Goal: Task Accomplishment & Management: Manage account settings

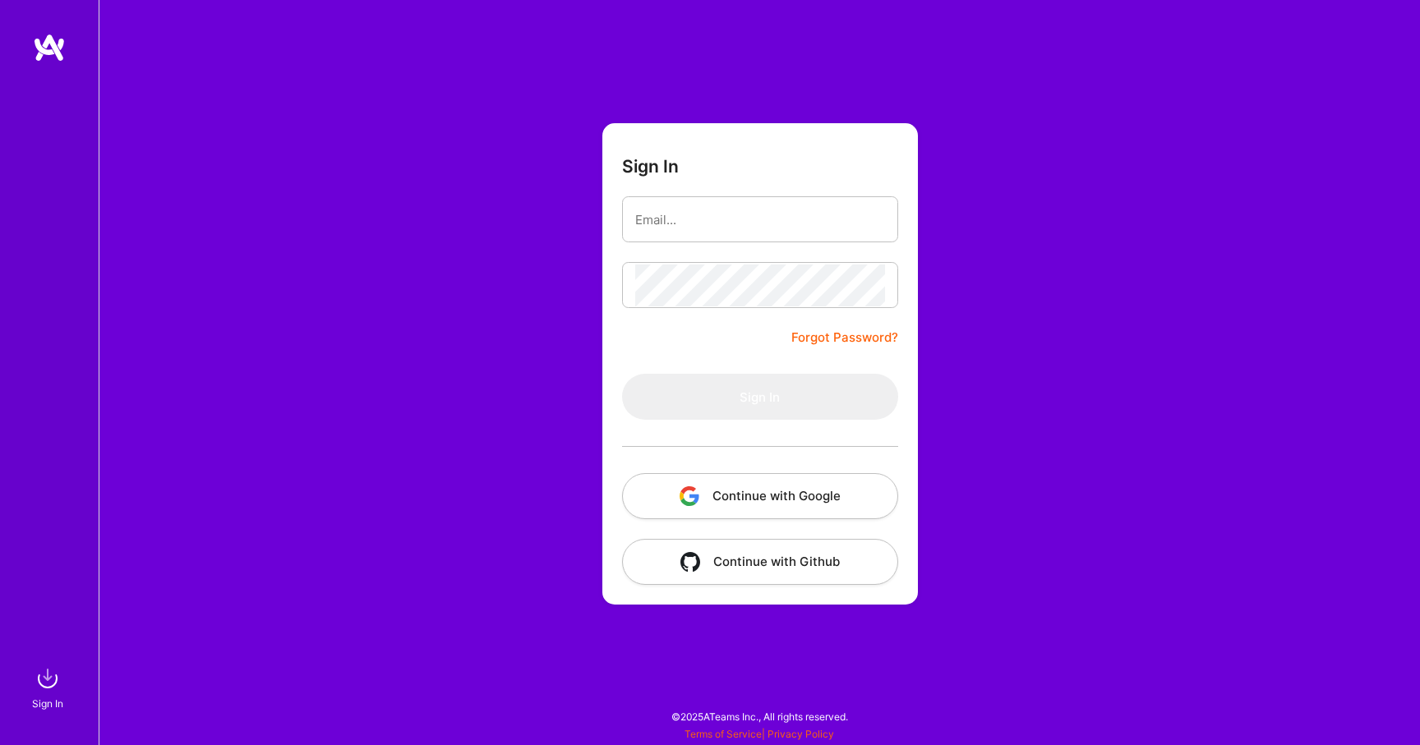
click at [687, 519] on button "Continue with Google" at bounding box center [760, 496] width 276 height 46
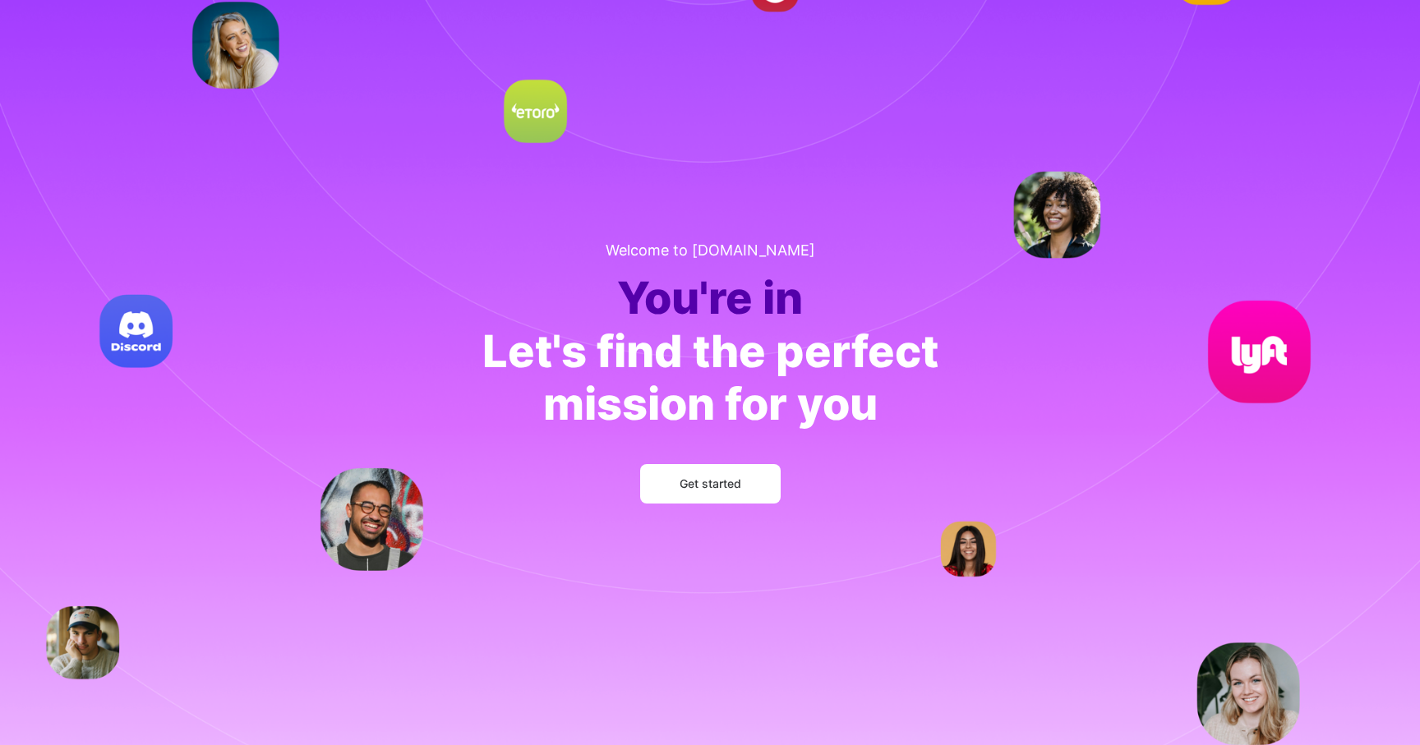
click at [698, 485] on span "Get started" at bounding box center [711, 484] width 62 height 16
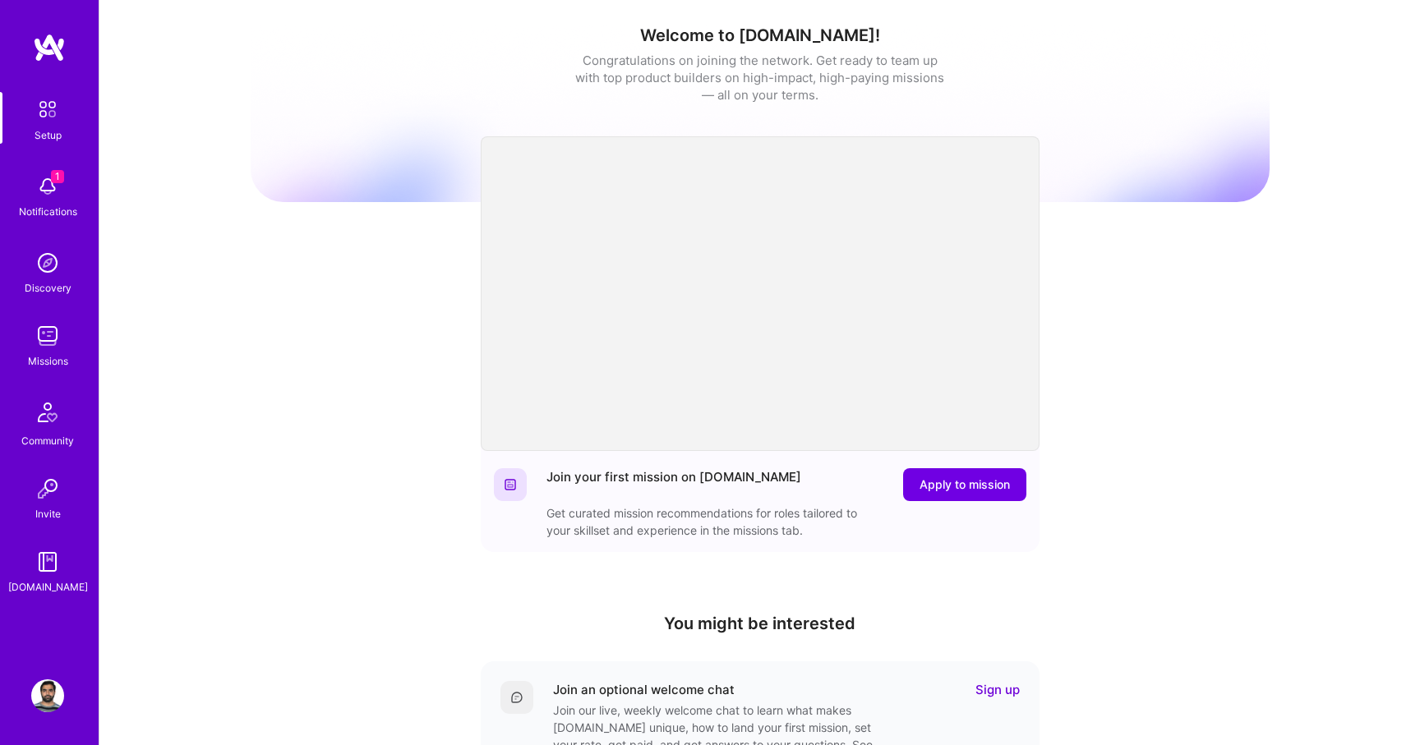
click at [44, 686] on img at bounding box center [47, 696] width 33 height 33
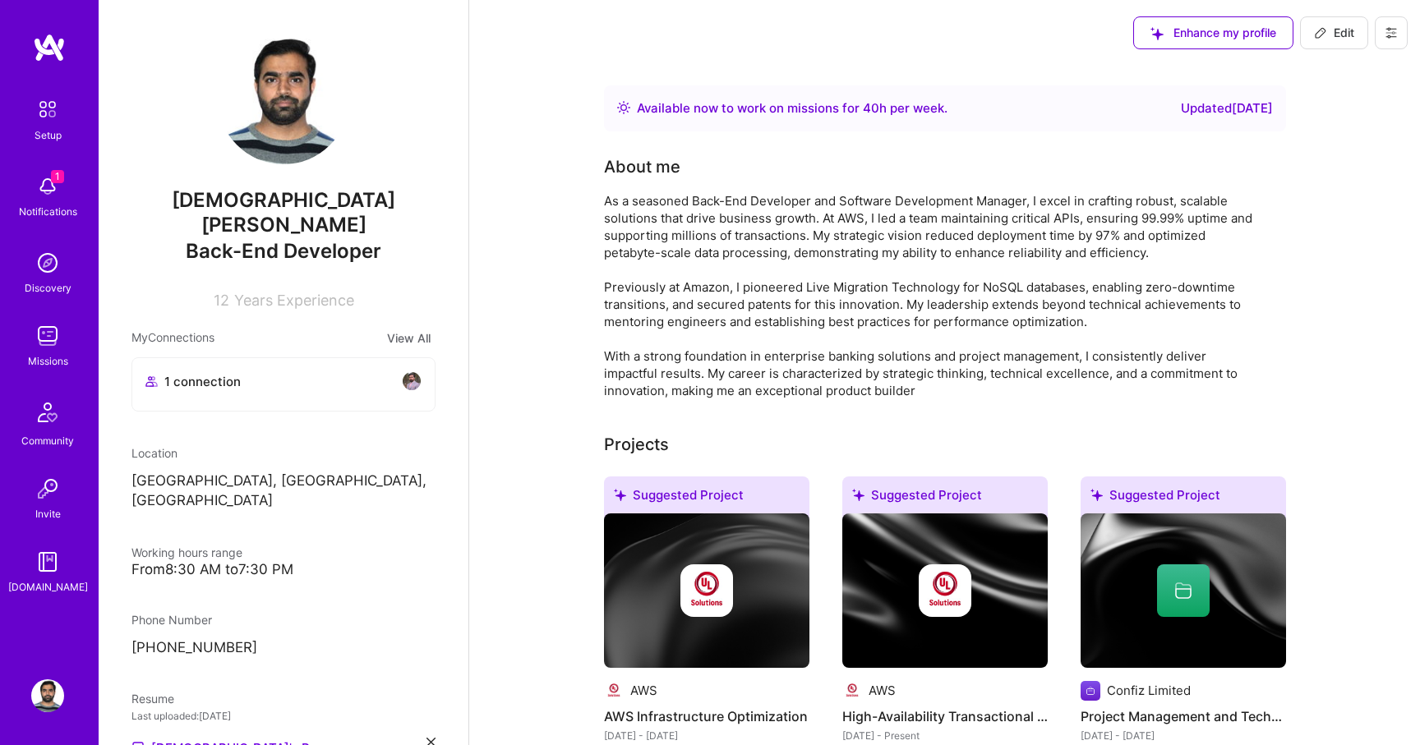
click at [1381, 34] on button at bounding box center [1391, 32] width 33 height 33
click at [1349, 79] on button "Settings" at bounding box center [1345, 70] width 123 height 42
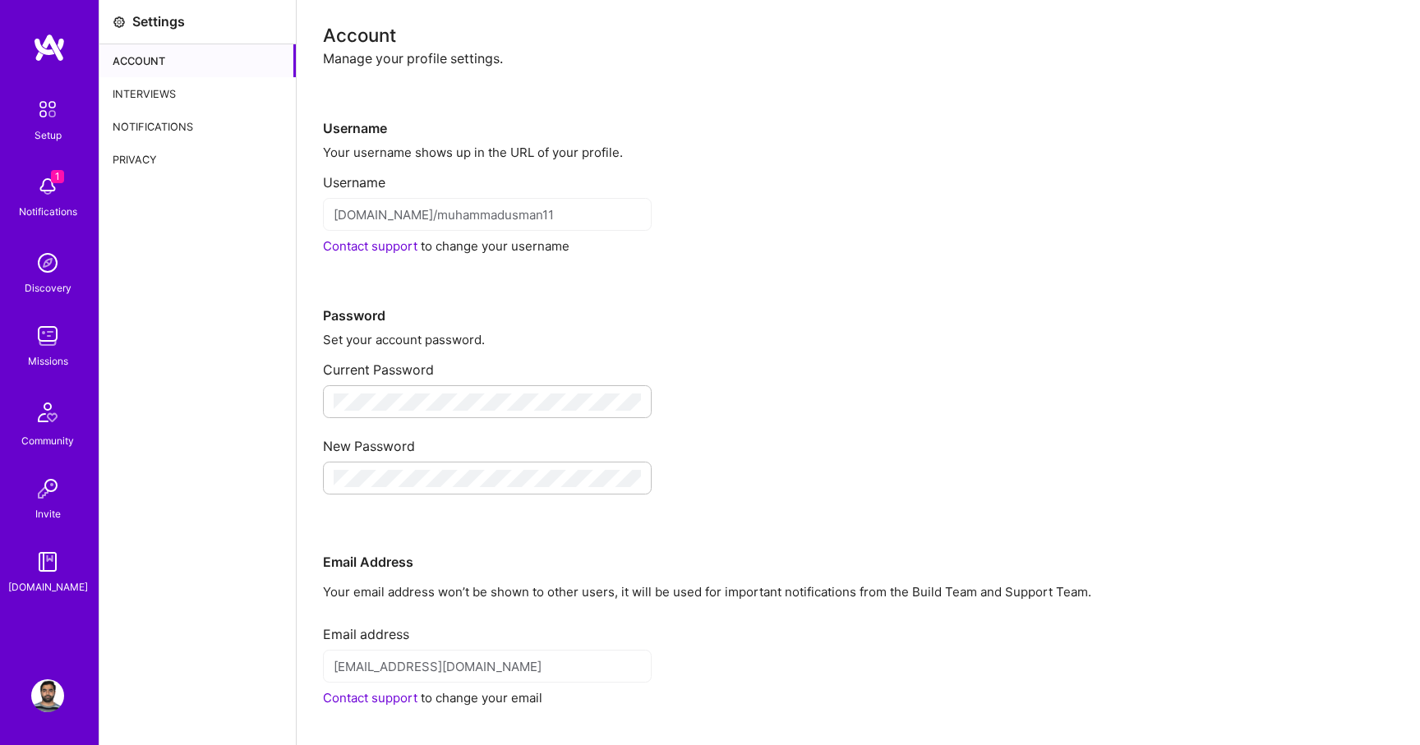
click at [47, 684] on img at bounding box center [47, 696] width 33 height 33
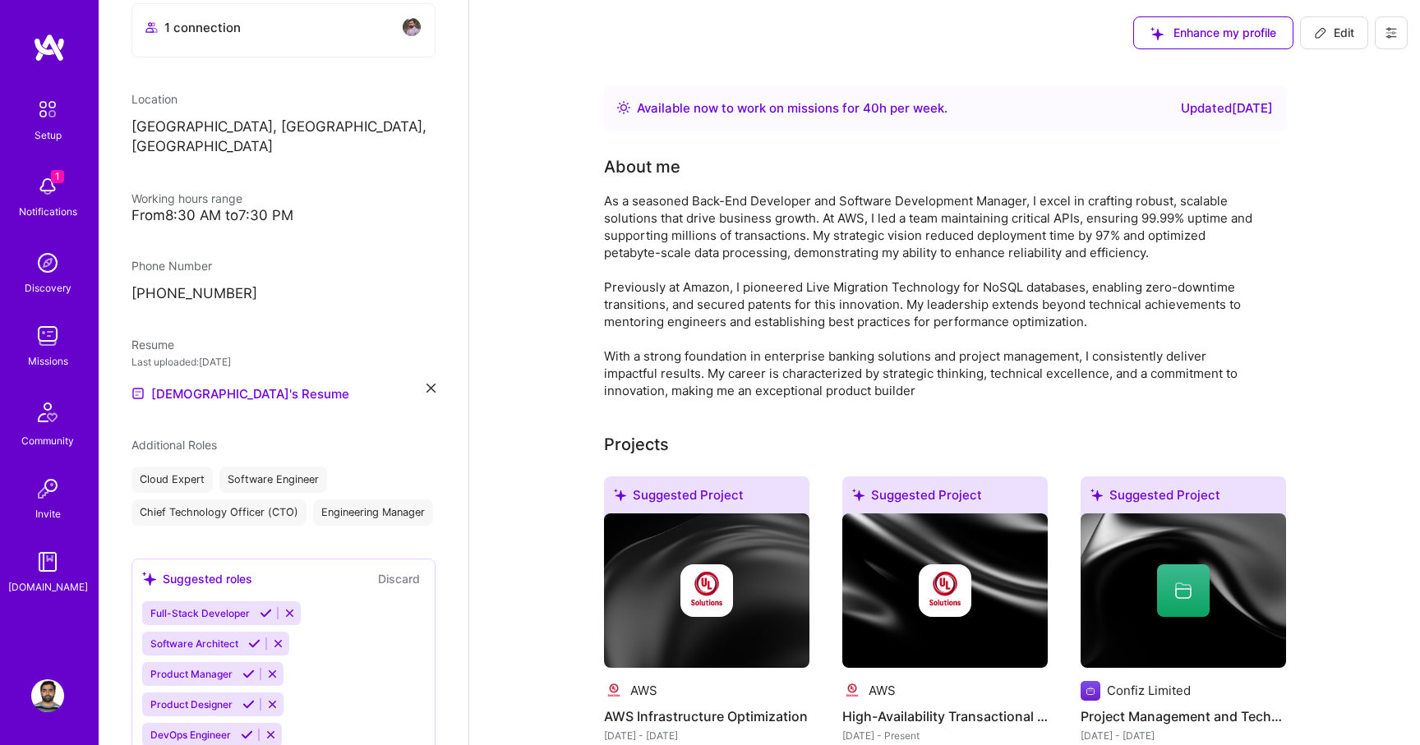
scroll to position [180, 0]
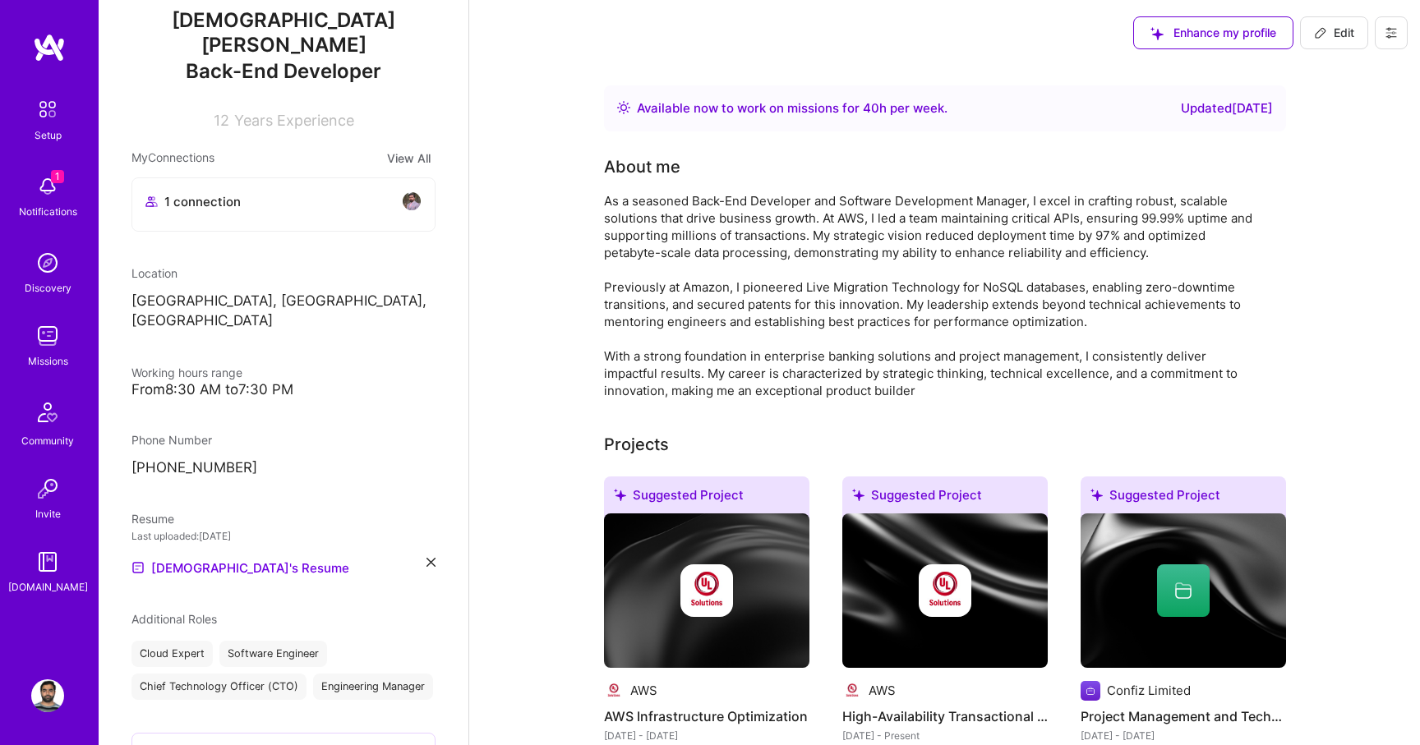
click at [1385, 28] on icon at bounding box center [1391, 32] width 13 height 13
click at [1332, 148] on button "Log Out" at bounding box center [1345, 154] width 123 height 42
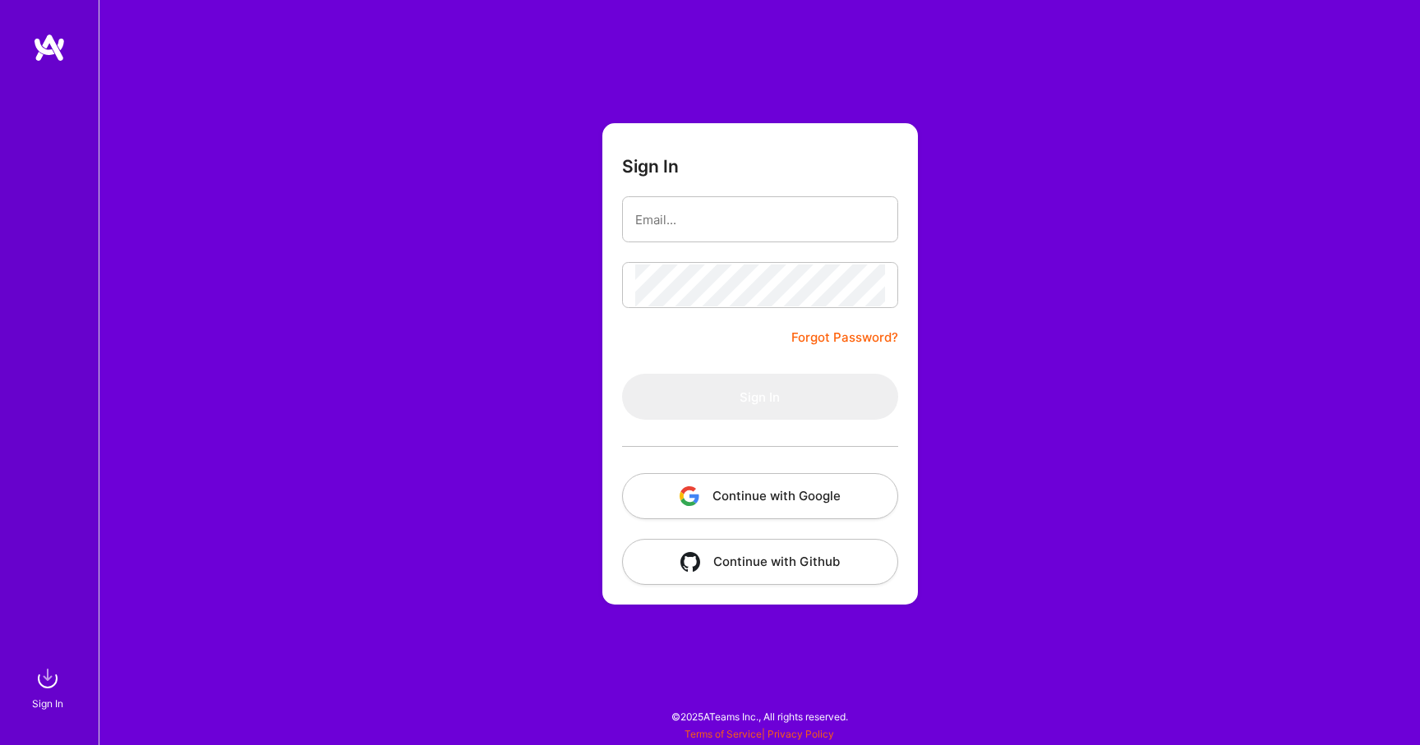
type input "[EMAIL_ADDRESS][DOMAIN_NAME]"
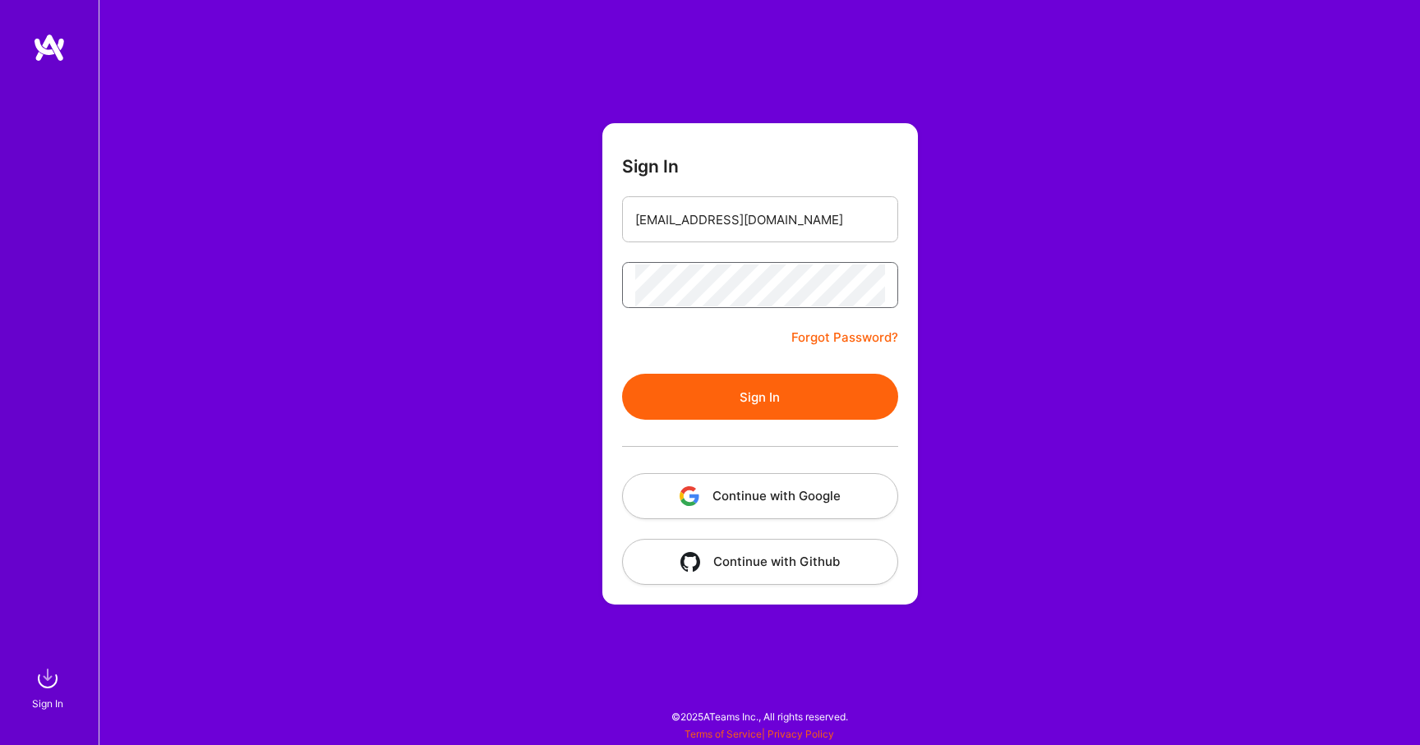
click at [622, 374] on button "Sign In" at bounding box center [760, 397] width 276 height 46
